Goal: Book appointment/travel/reservation

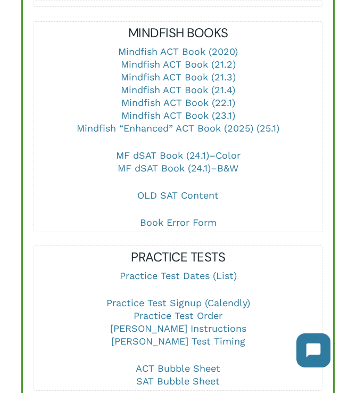
scroll to position [482, 0]
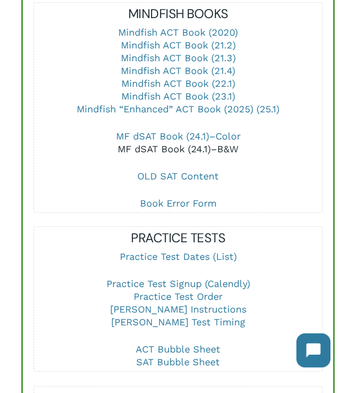
click at [207, 143] on link "MF dSAT Book (24.1)–B&W" at bounding box center [178, 148] width 121 height 11
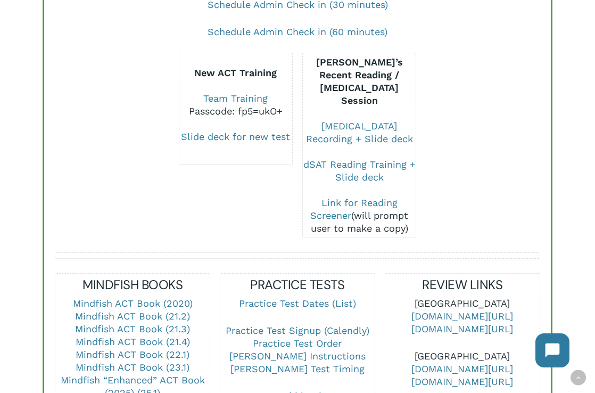
scroll to position [231, 0]
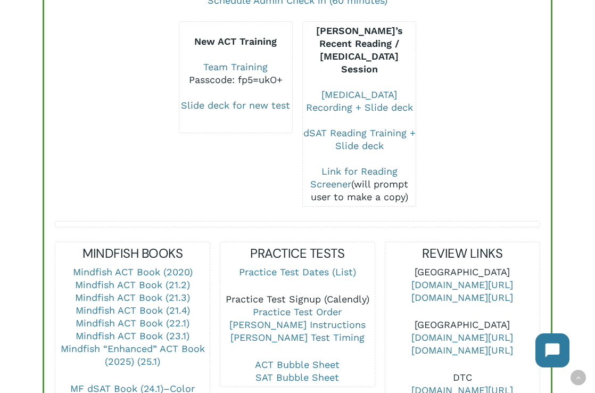
click at [318, 293] on link "Practice Test Signup (Calendly)" at bounding box center [298, 298] width 144 height 11
